Goal: Check status: Check status

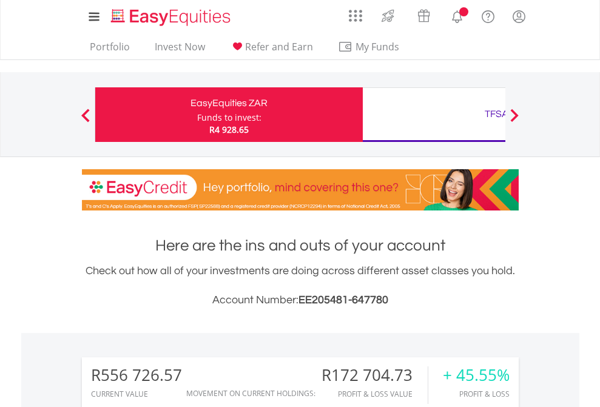
scroll to position [116, 190]
click at [197, 115] on div "Funds to invest:" at bounding box center [229, 118] width 64 height 12
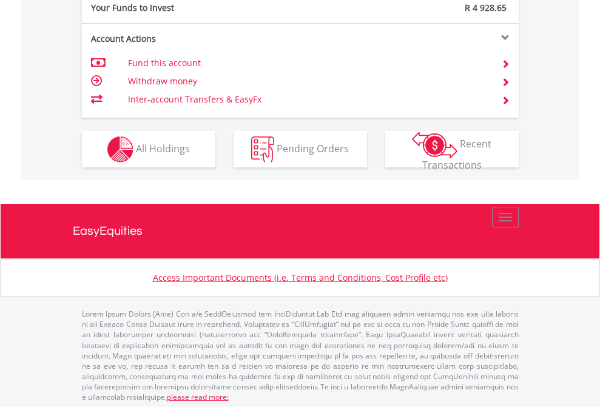
scroll to position [1211, 0]
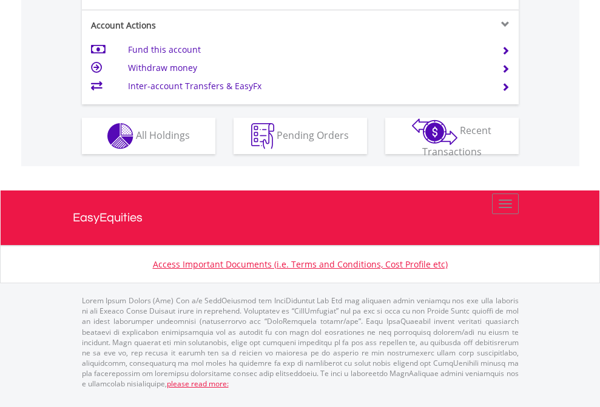
scroll to position [1186, 0]
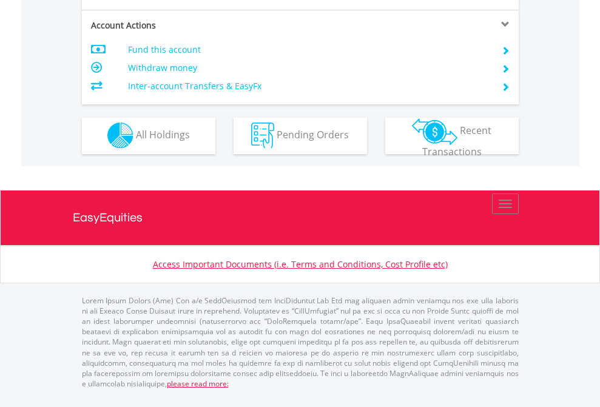
scroll to position [1134, 0]
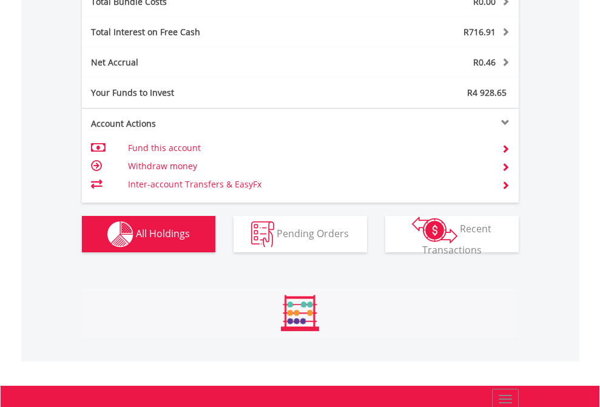
scroll to position [116, 190]
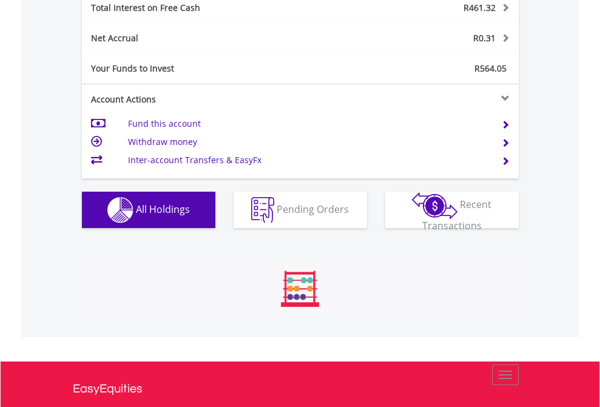
scroll to position [116, 190]
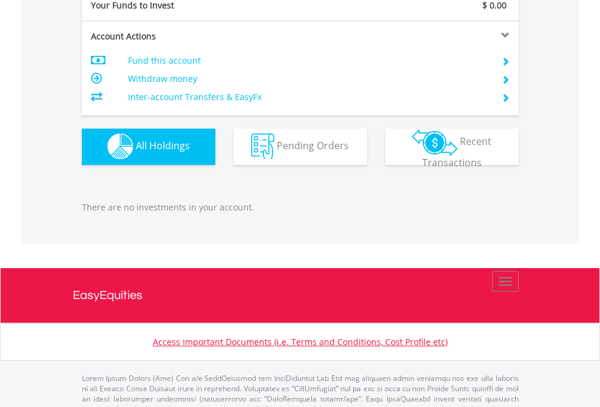
scroll to position [1200, 0]
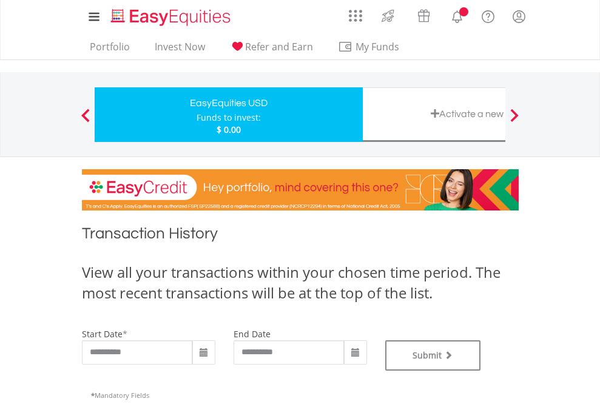
type input "**********"
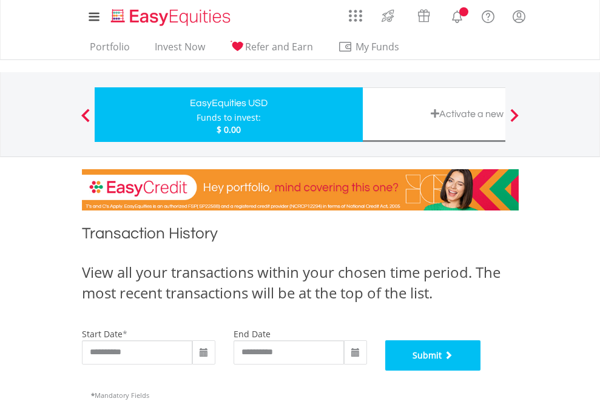
click at [481, 370] on button "Submit" at bounding box center [433, 355] width 96 height 30
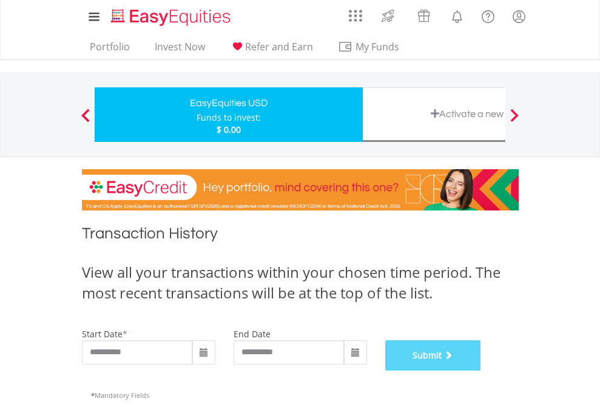
scroll to position [492, 0]
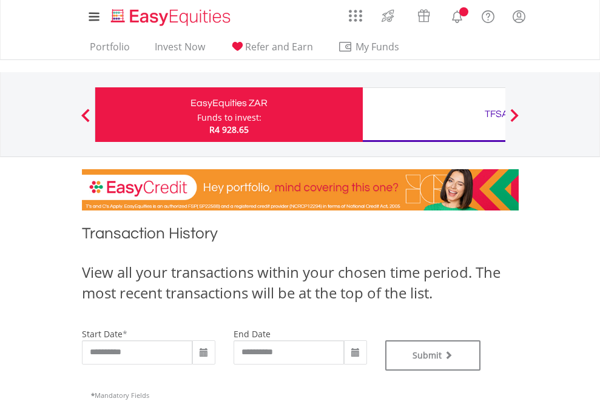
click at [433, 115] on div "TFSA" at bounding box center [496, 113] width 253 height 17
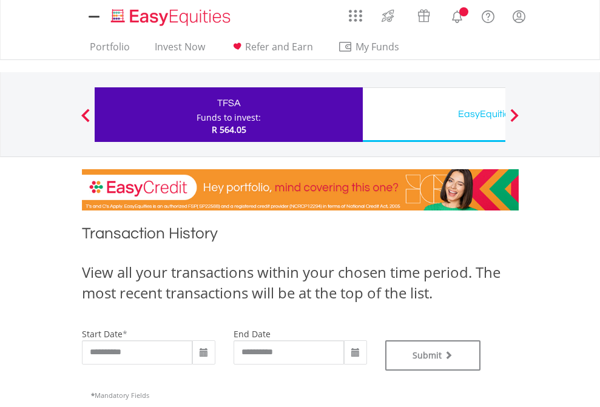
type input "**********"
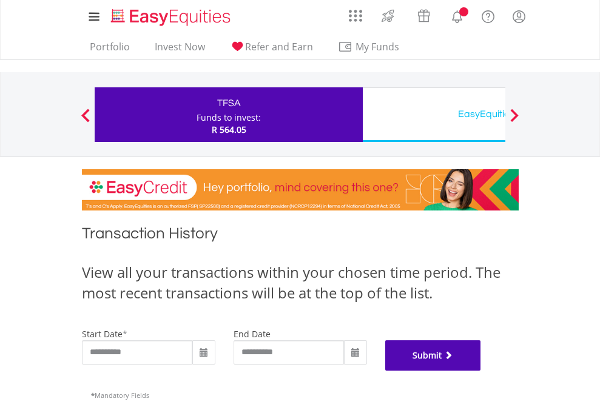
click at [481, 370] on button "Submit" at bounding box center [433, 355] width 96 height 30
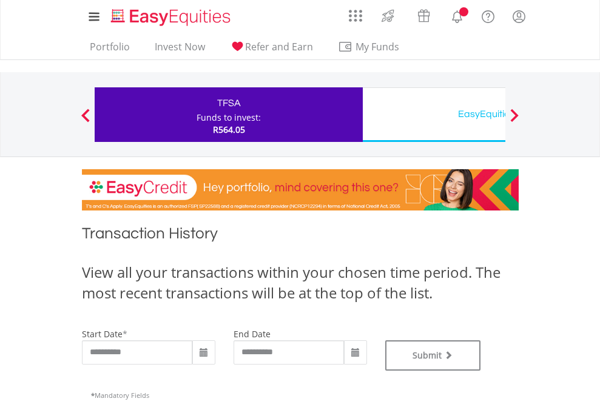
click at [433, 115] on div "EasyEquities USD" at bounding box center [496, 113] width 253 height 17
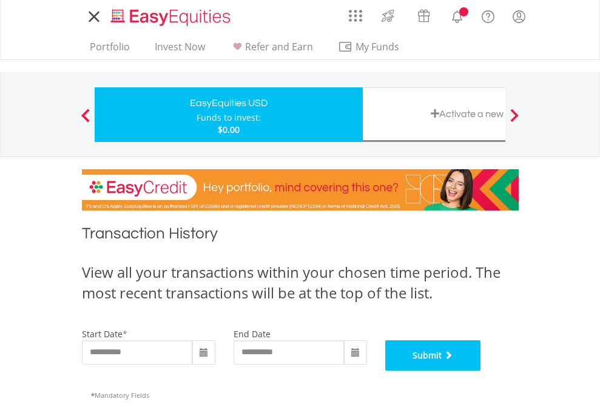
click at [481, 370] on button "Submit" at bounding box center [433, 355] width 96 height 30
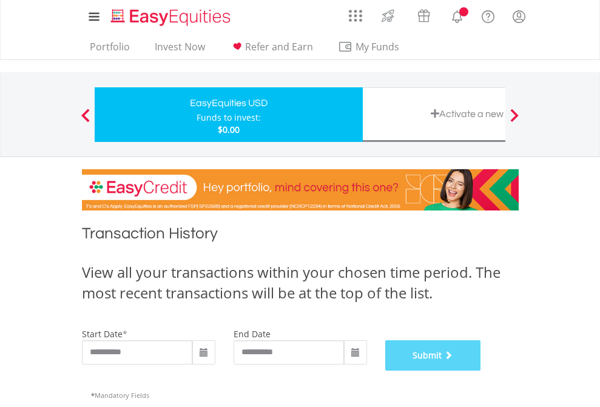
scroll to position [492, 0]
